Goal: Task Accomplishment & Management: Manage account settings

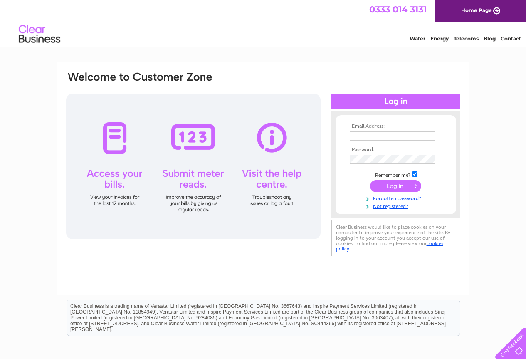
type input "furnitureworldsty@gmail.com"
click at [399, 189] on input "submit" at bounding box center [395, 186] width 51 height 12
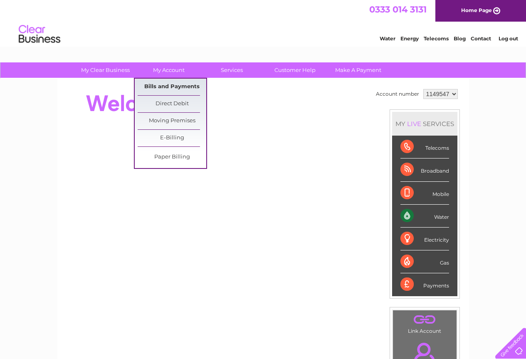
click at [173, 85] on link "Bills and Payments" at bounding box center [172, 87] width 69 height 17
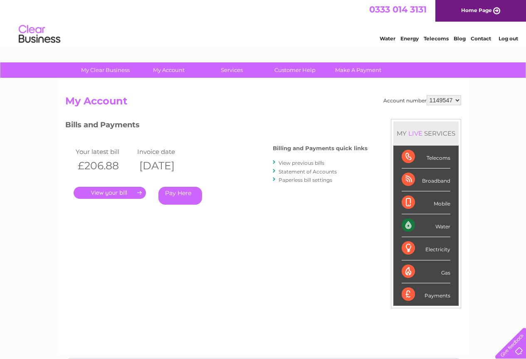
click at [120, 192] on link "." at bounding box center [110, 193] width 72 height 12
click at [114, 192] on link "." at bounding box center [110, 193] width 72 height 12
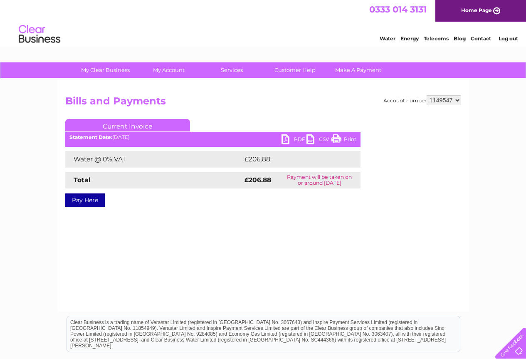
click at [287, 140] on link "PDF" at bounding box center [293, 140] width 25 height 12
